Goal: Task Accomplishment & Management: Manage account settings

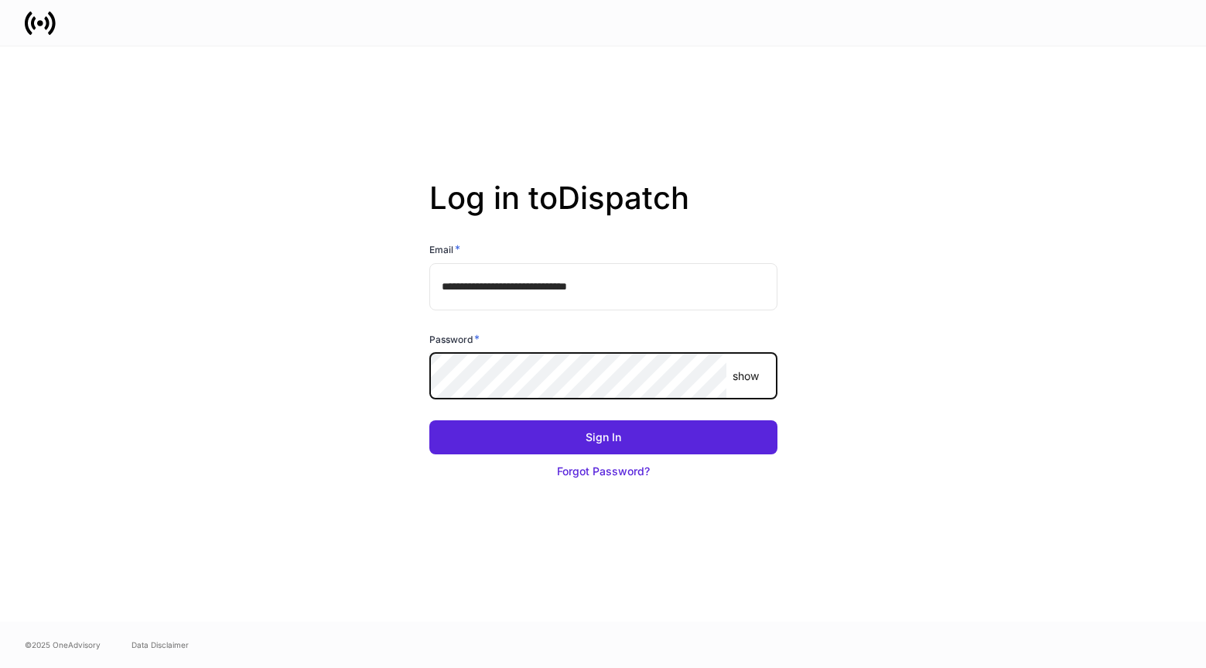
click at [429, 420] on button "Sign In" at bounding box center [603, 437] width 348 height 34
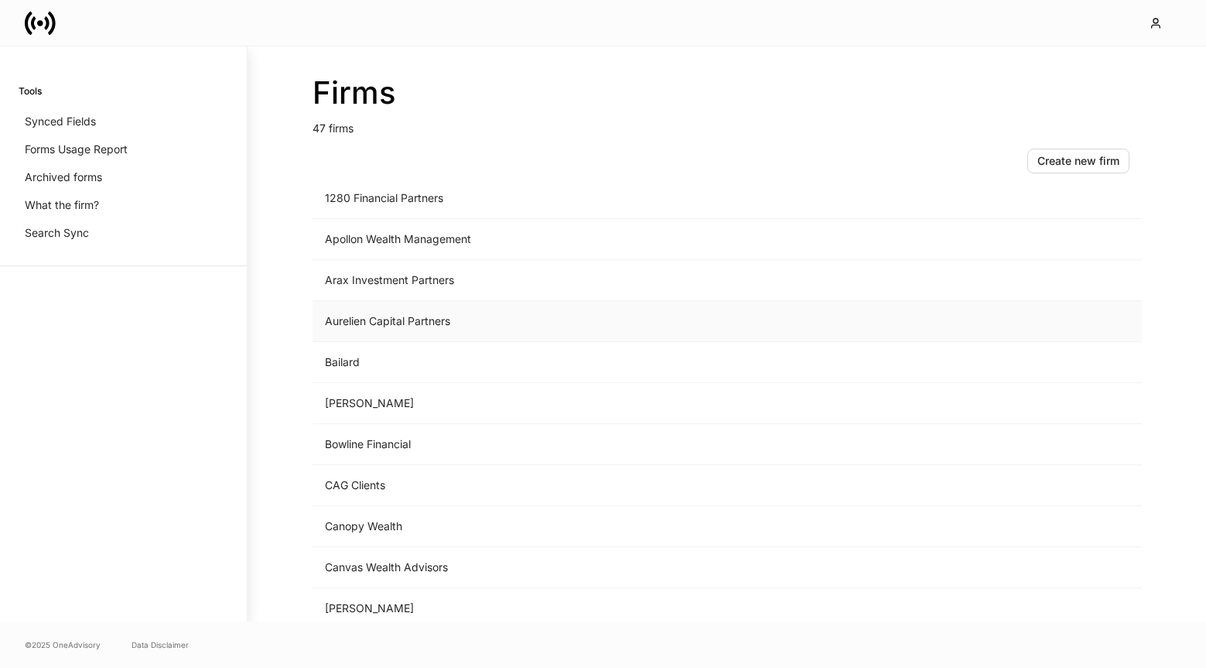
scroll to position [71, 0]
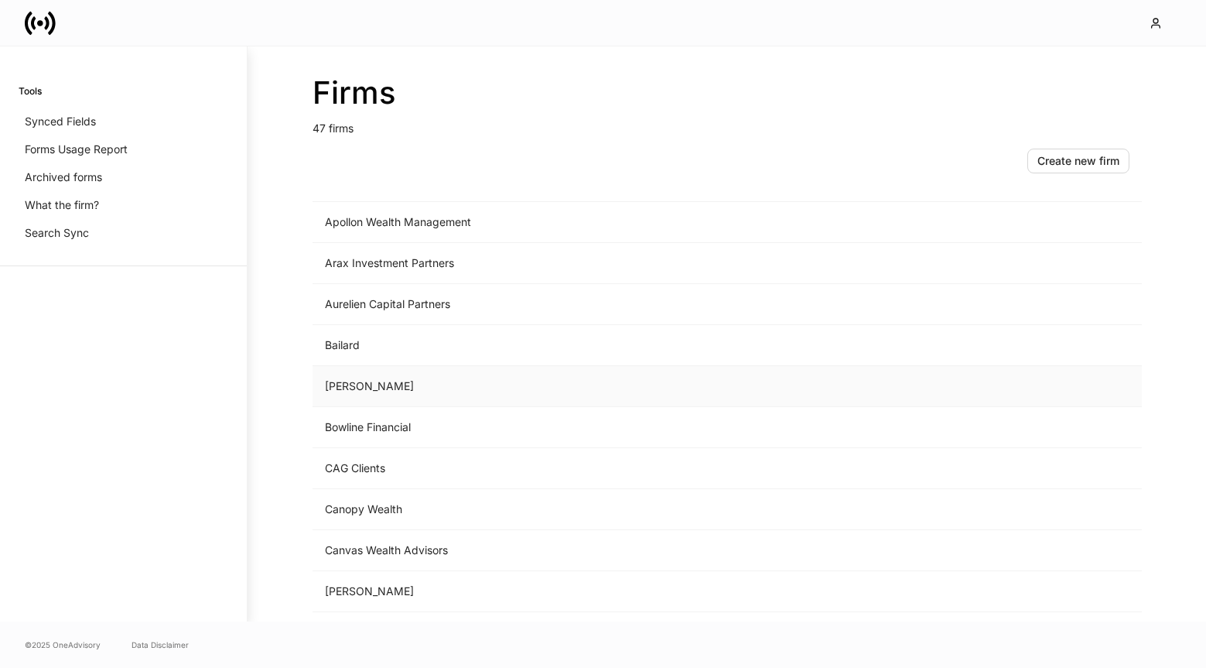
click at [425, 390] on td "Bartlett" at bounding box center [598, 386] width 572 height 41
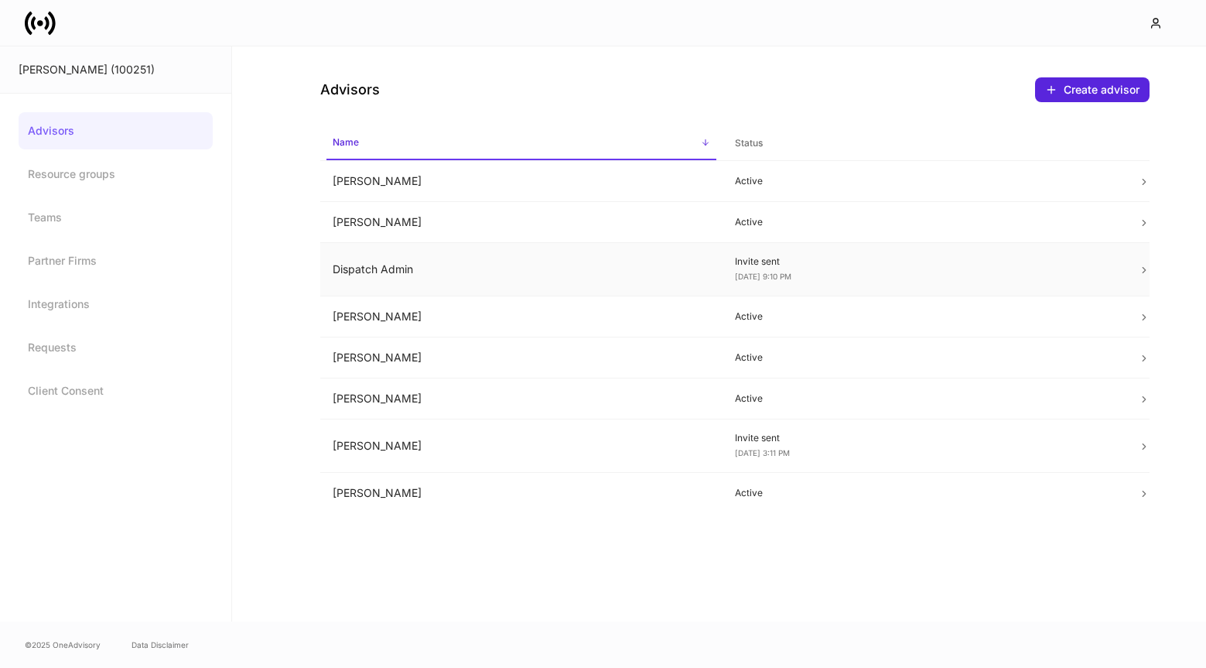
click at [464, 267] on td "Dispatch Admin" at bounding box center [521, 269] width 403 height 53
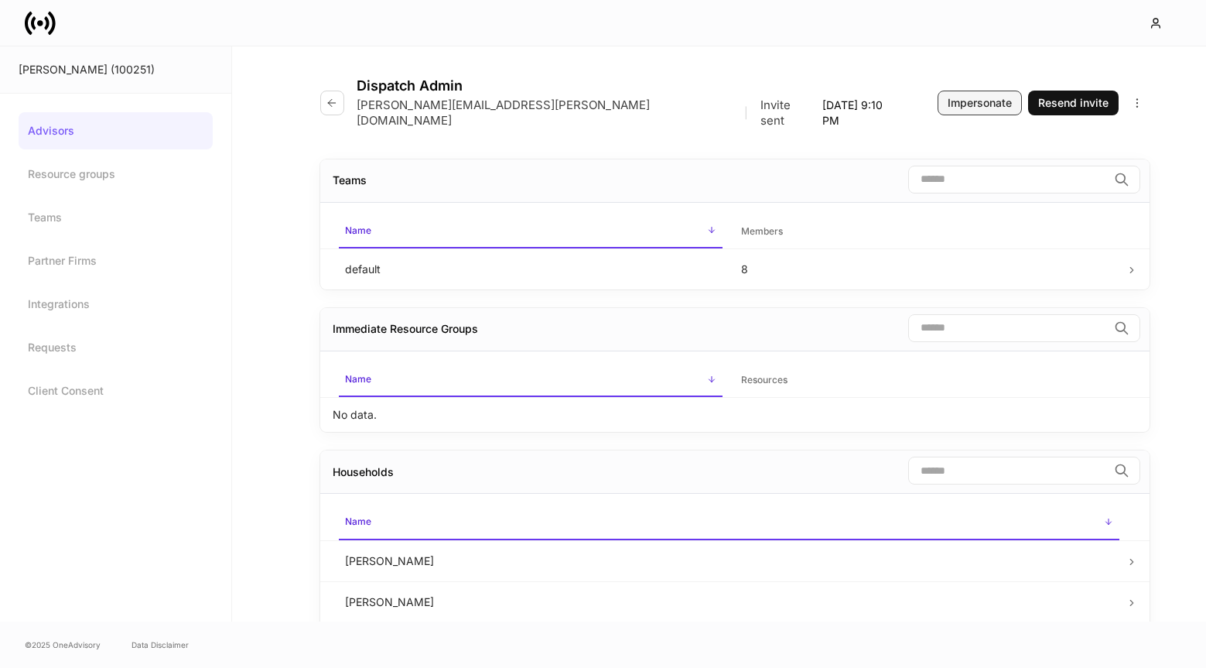
click at [954, 97] on div "Impersonate" at bounding box center [980, 102] width 64 height 15
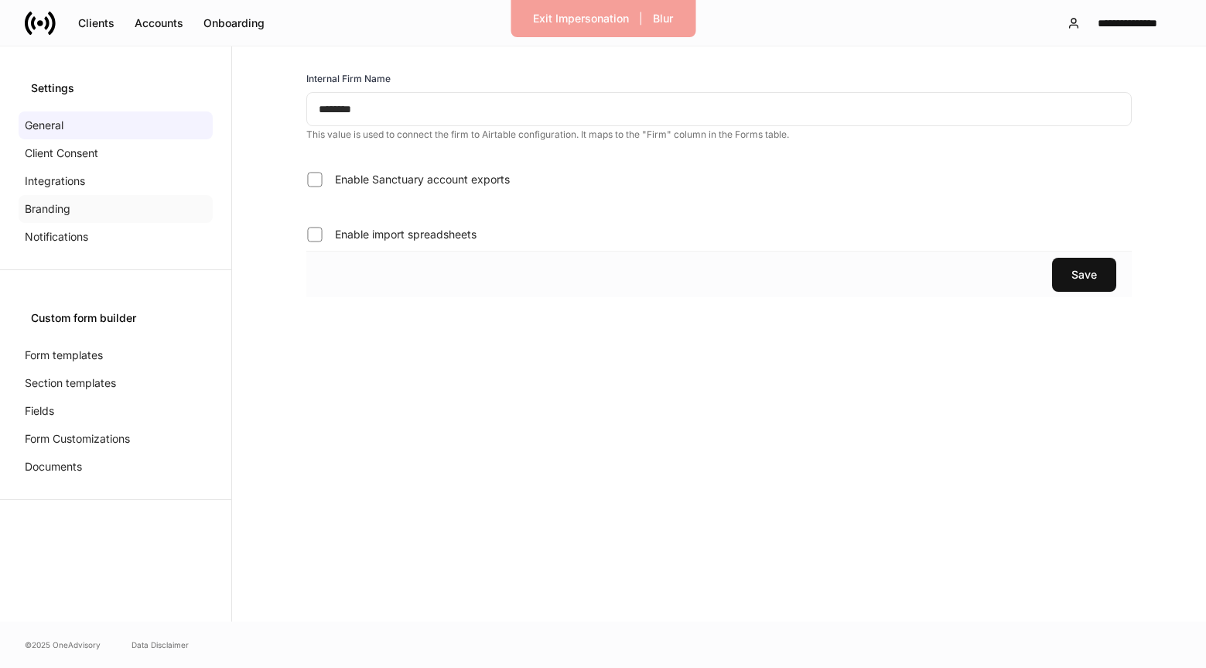
click at [60, 201] on p "Branding" at bounding box center [48, 208] width 46 height 15
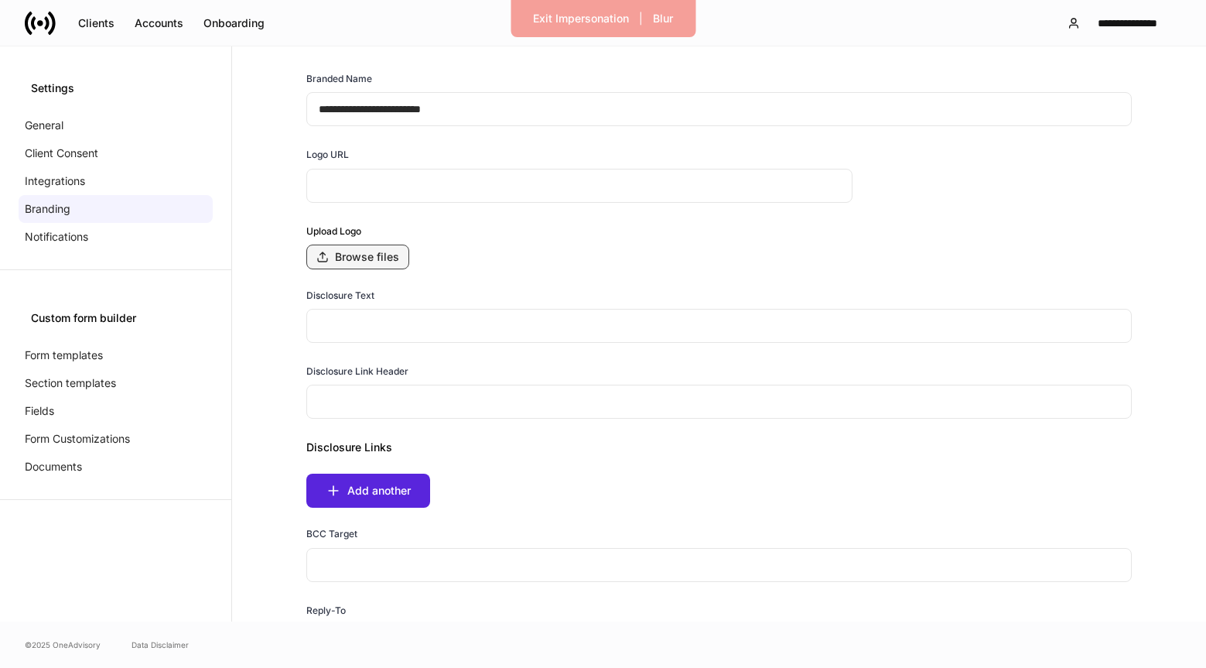
click at [364, 262] on div "Browse files" at bounding box center [367, 256] width 64 height 15
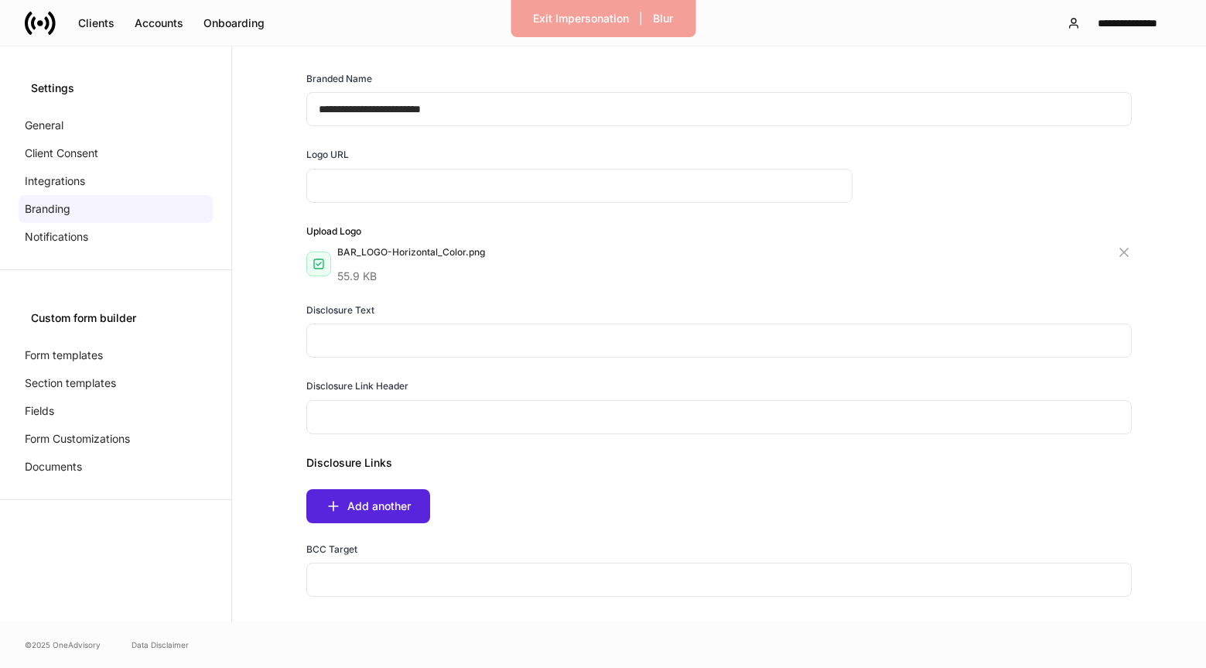
type input "**********"
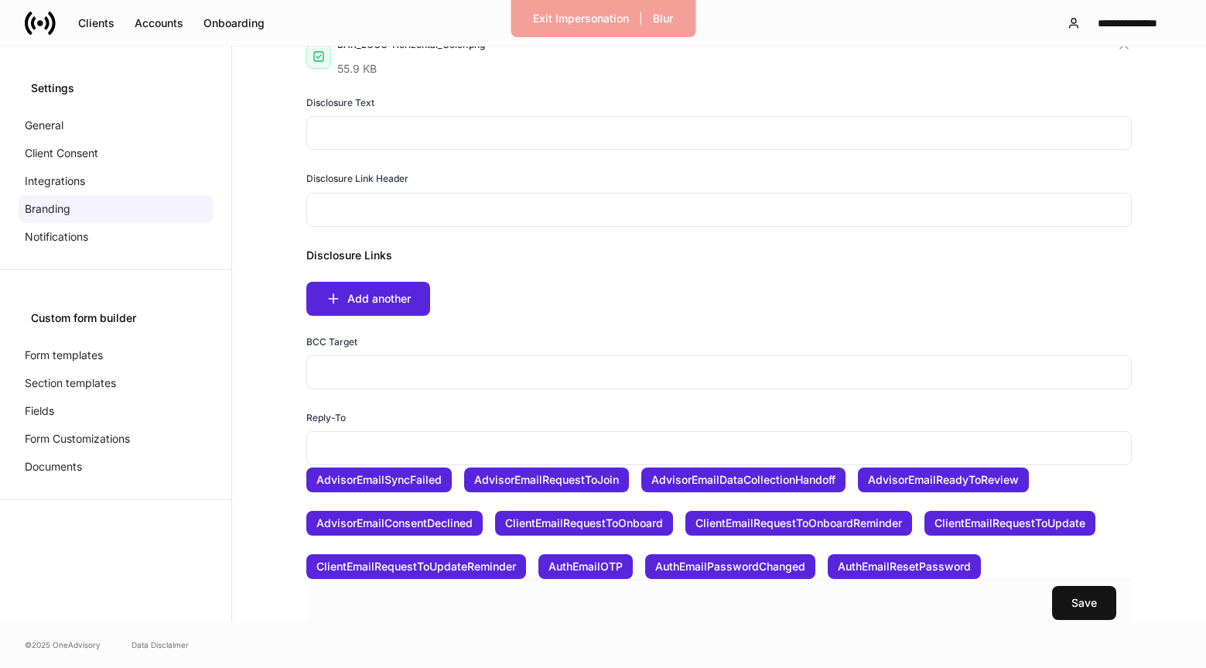
scroll to position [236, 0]
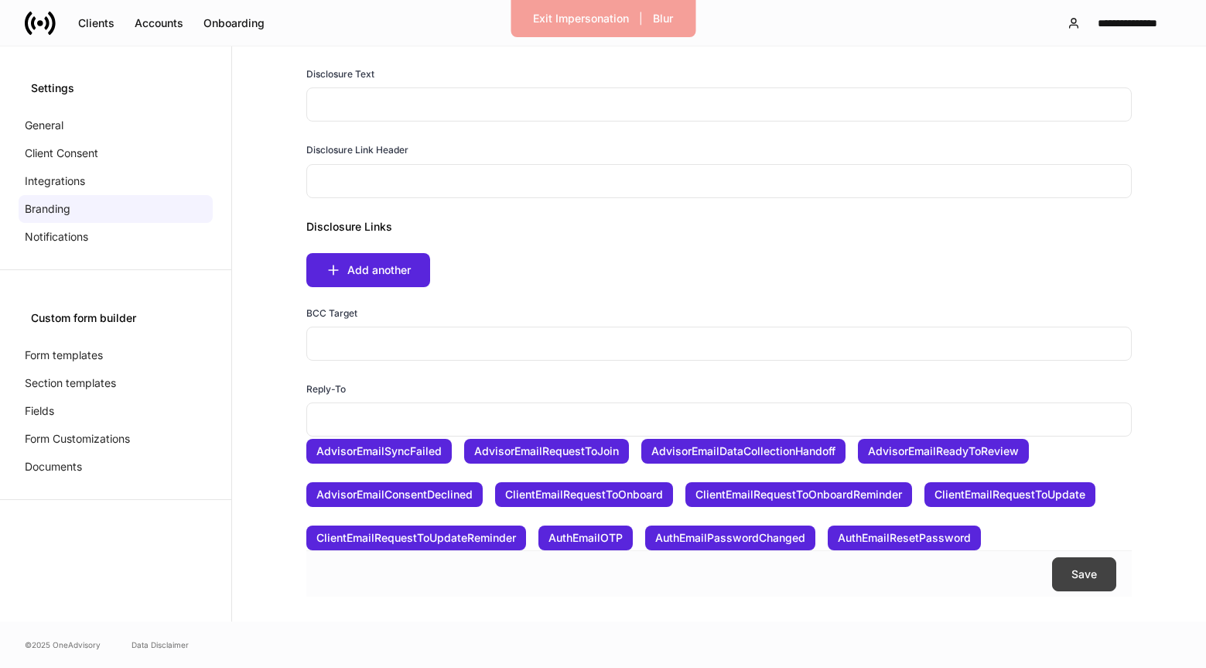
click at [1075, 579] on div "Save" at bounding box center [1084, 573] width 26 height 15
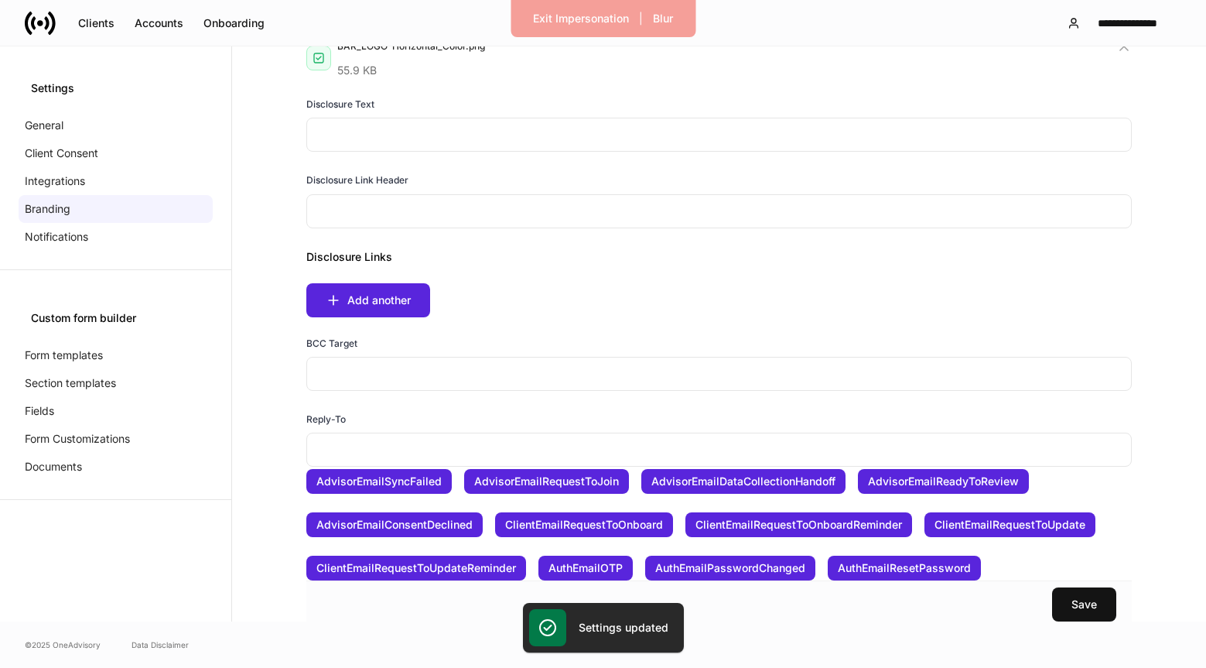
scroll to position [138, 0]
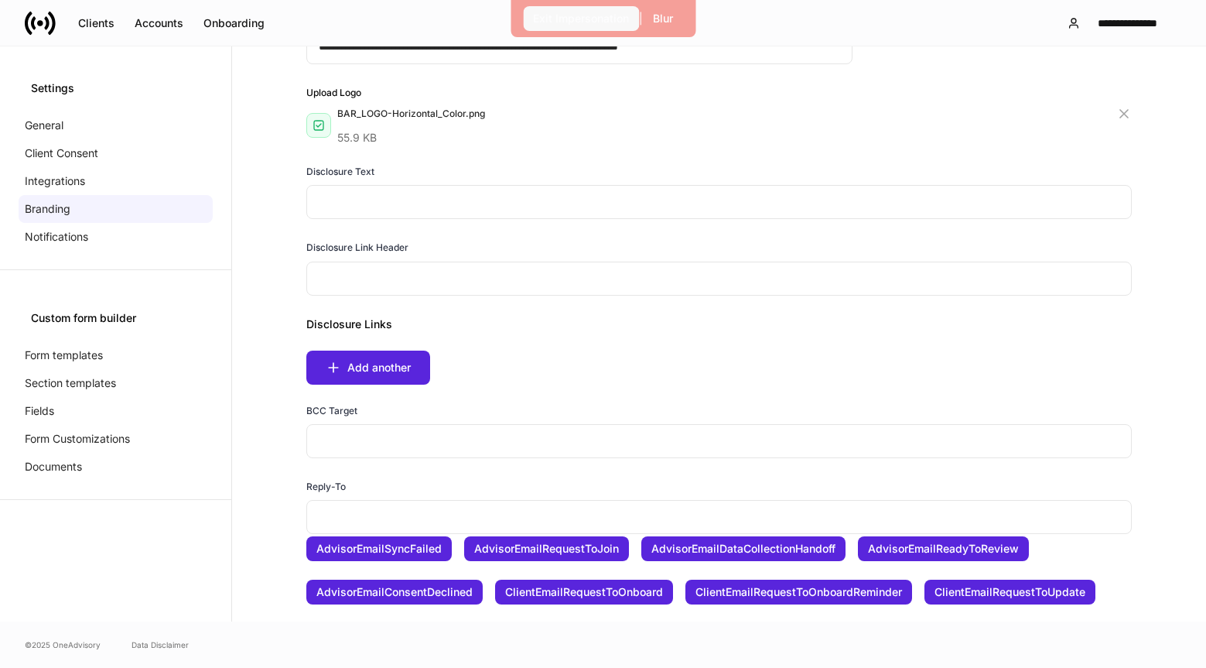
click at [579, 26] on div "Exit Impersonation" at bounding box center [581, 18] width 96 height 15
